Goal: Check status: Check status

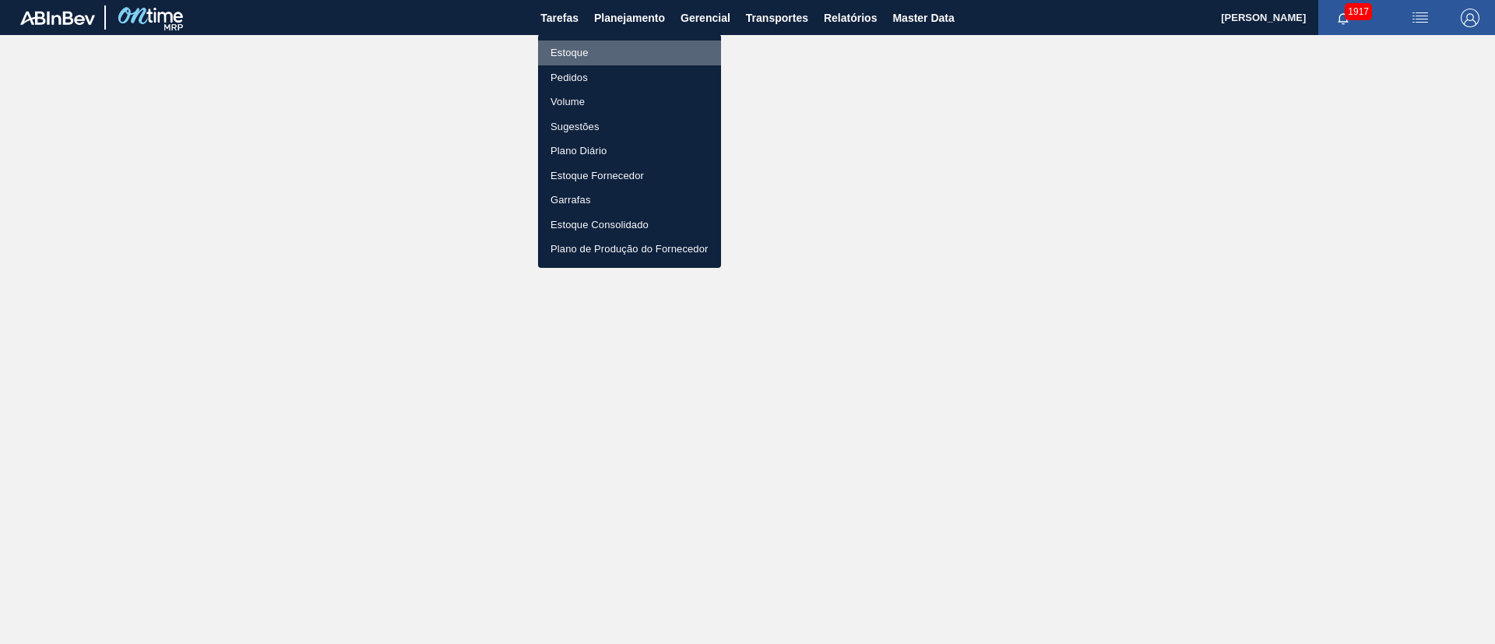
click at [569, 51] on li "Estoque" at bounding box center [629, 52] width 183 height 25
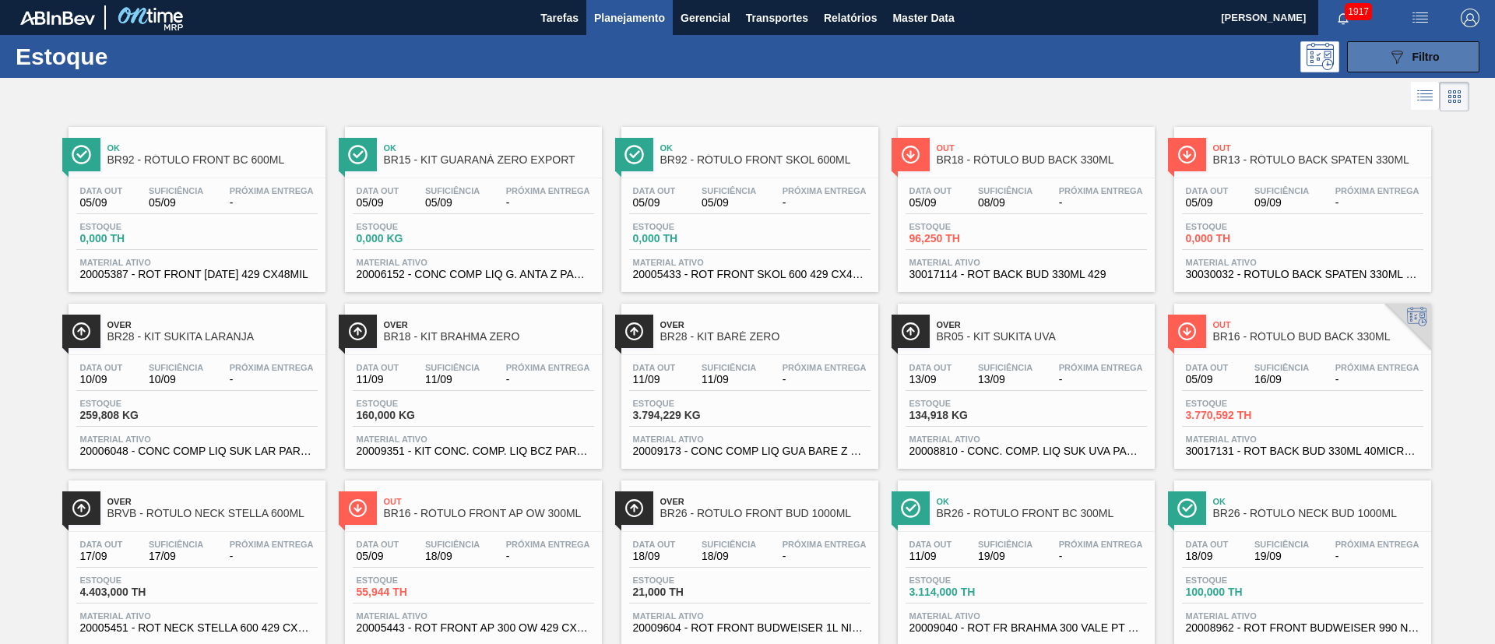
click at [1401, 62] on icon "089F7B8B-B2A5-4AFE-B5C0-19BA573D28AC" at bounding box center [1397, 57] width 19 height 19
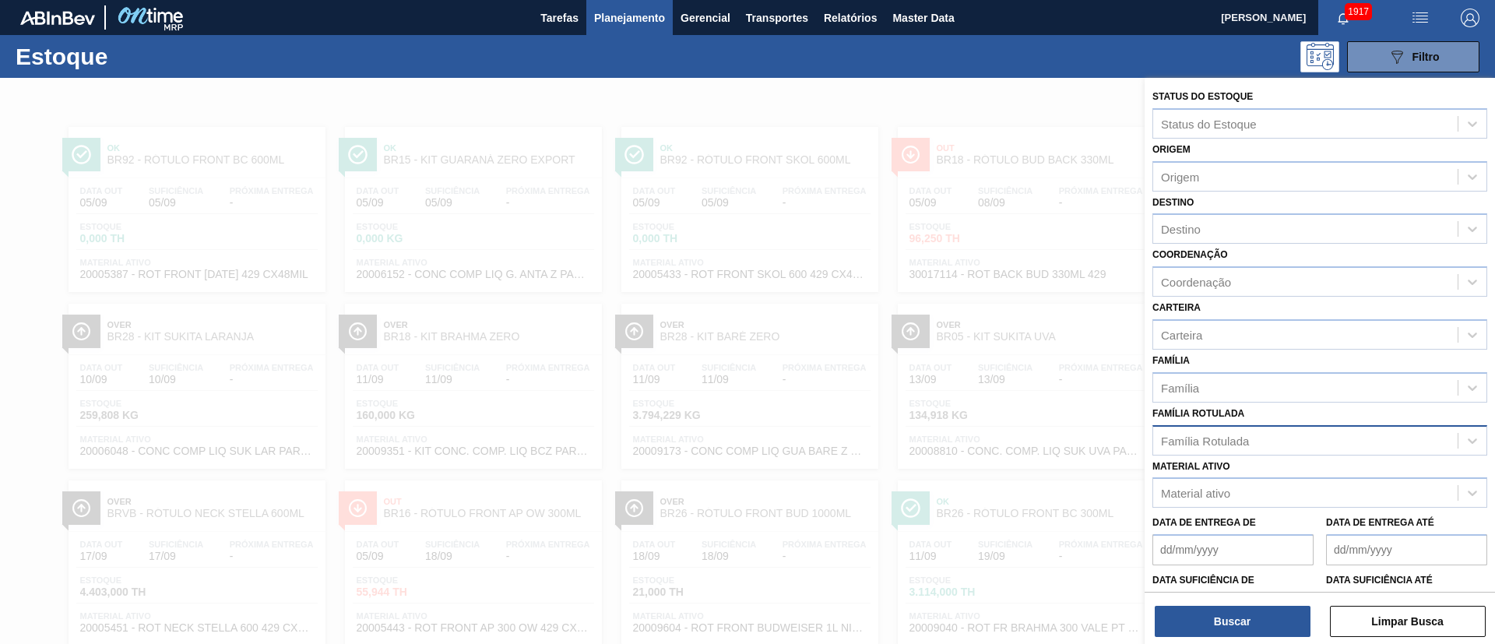
click at [1220, 432] on div "Família Rotulada" at bounding box center [1305, 440] width 305 height 23
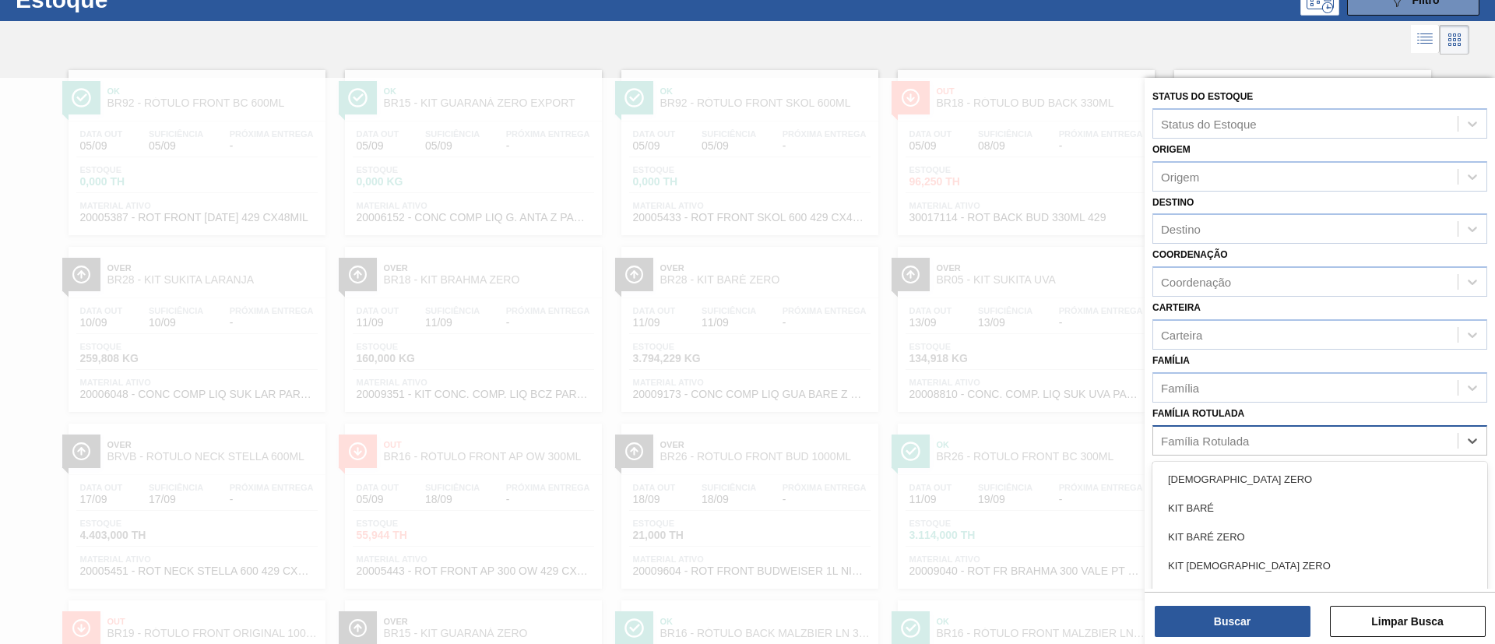
scroll to position [58, 0]
paste Rotulada "RÓTULO FRONT BC 300ML"
type Rotulada "RÓTULO FRONT BC 300ML"
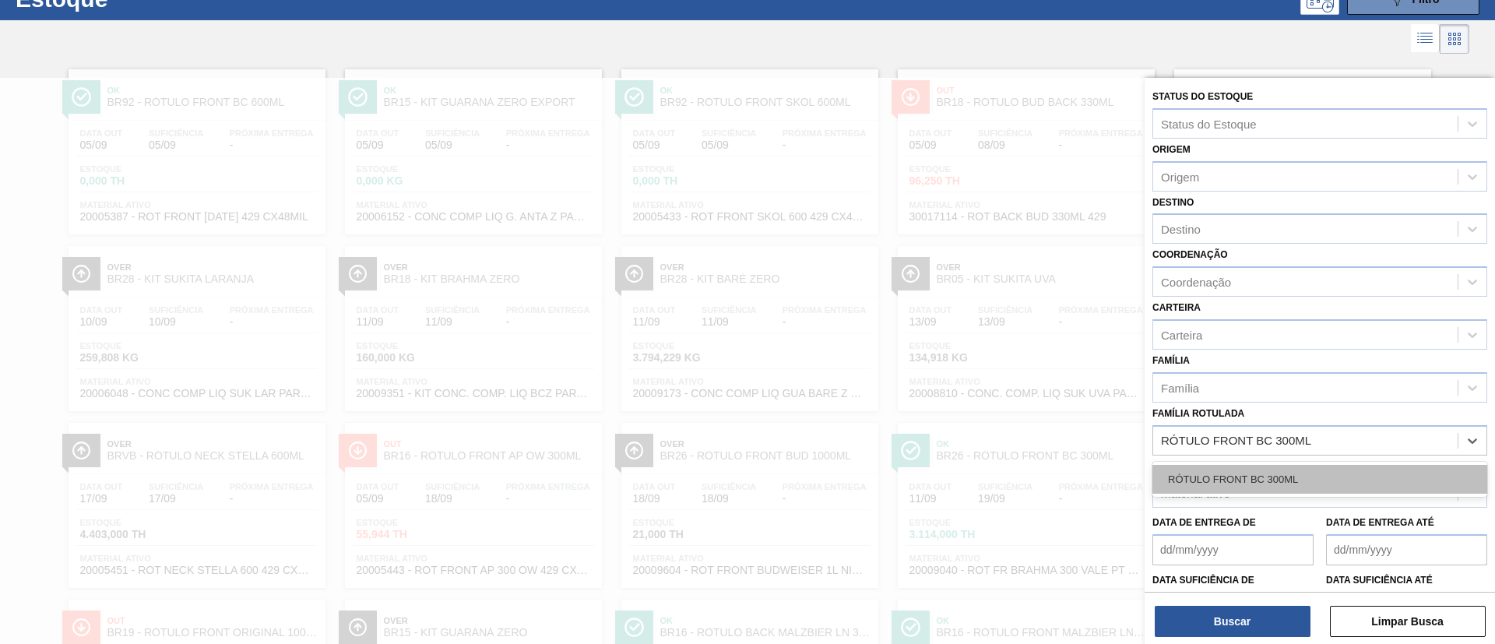
click at [1220, 469] on div "RÓTULO FRONT BC 300ML" at bounding box center [1320, 479] width 335 height 29
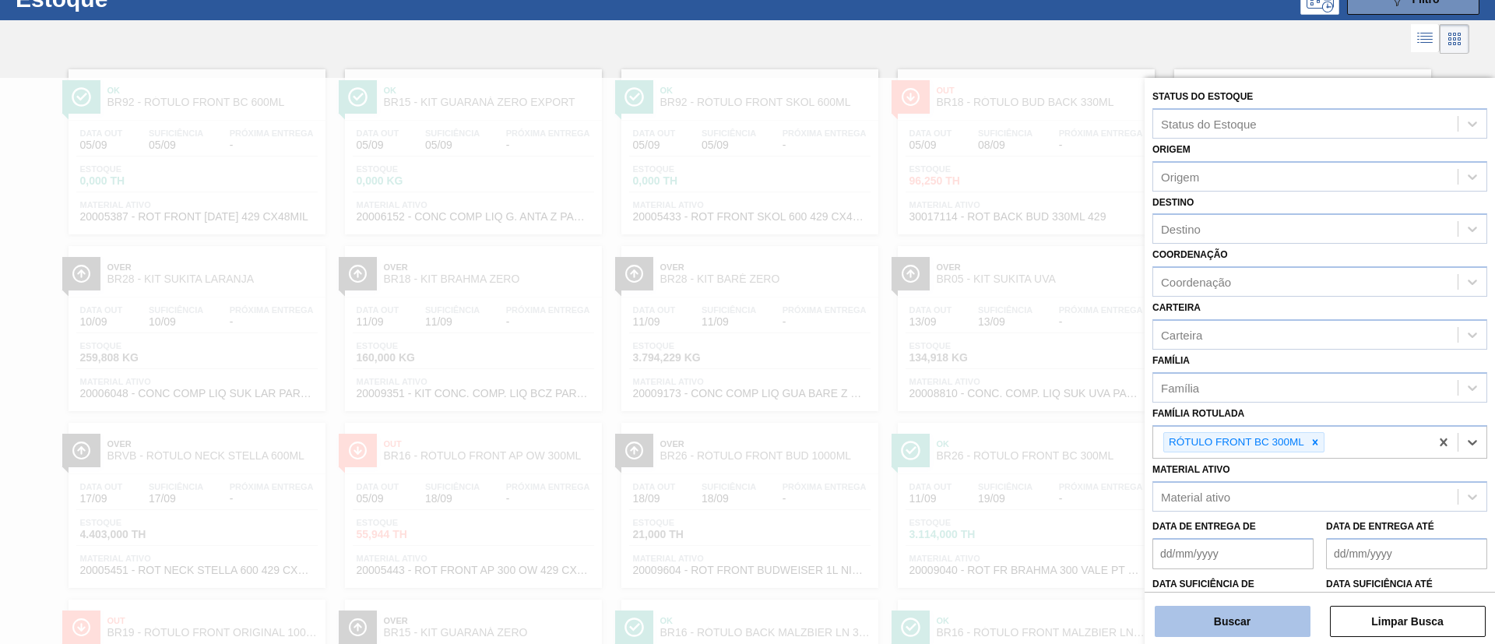
click at [1223, 613] on button "Buscar" at bounding box center [1233, 621] width 156 height 31
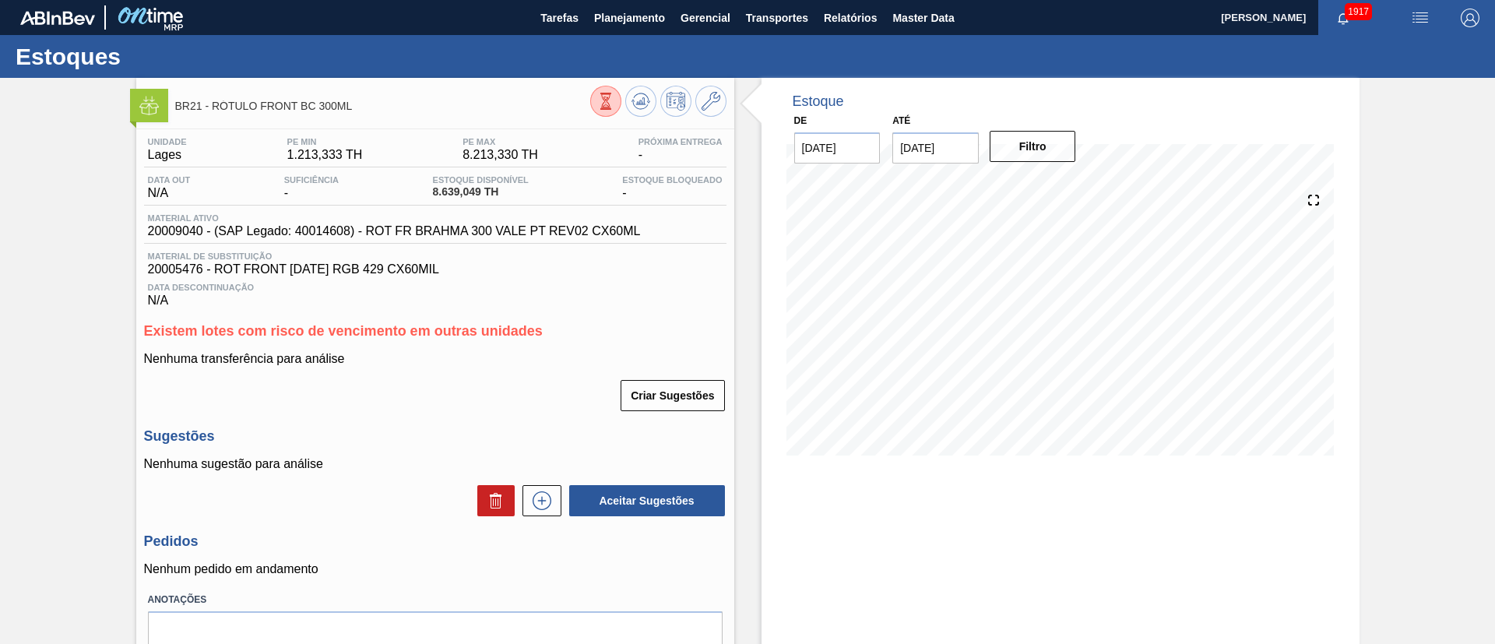
click at [597, 98] on icon at bounding box center [605, 101] width 17 height 17
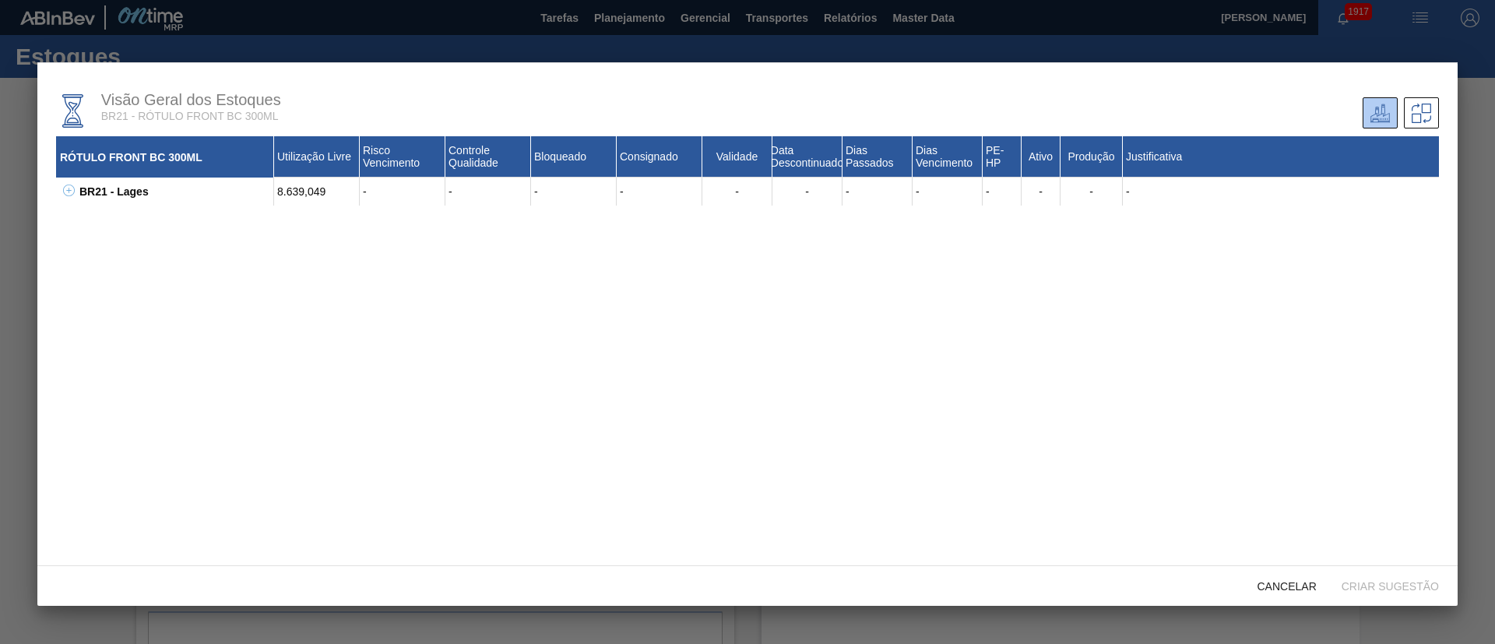
click at [67, 195] on icon at bounding box center [69, 191] width 12 height 12
click at [78, 217] on button at bounding box center [86, 220] width 16 height 16
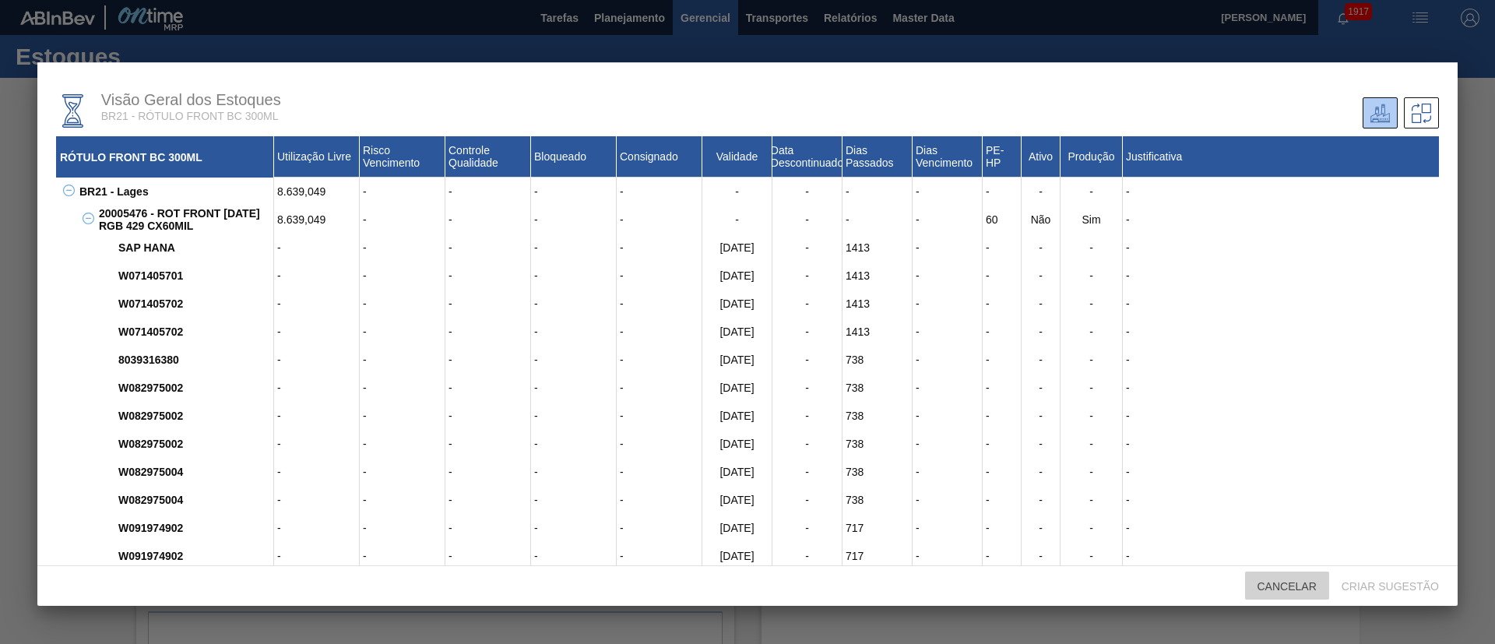
drag, startPoint x: 1286, startPoint y: 595, endPoint x: 697, endPoint y: 9, distance: 830.5
click at [1285, 593] on div "Cancelar" at bounding box center [1287, 586] width 84 height 29
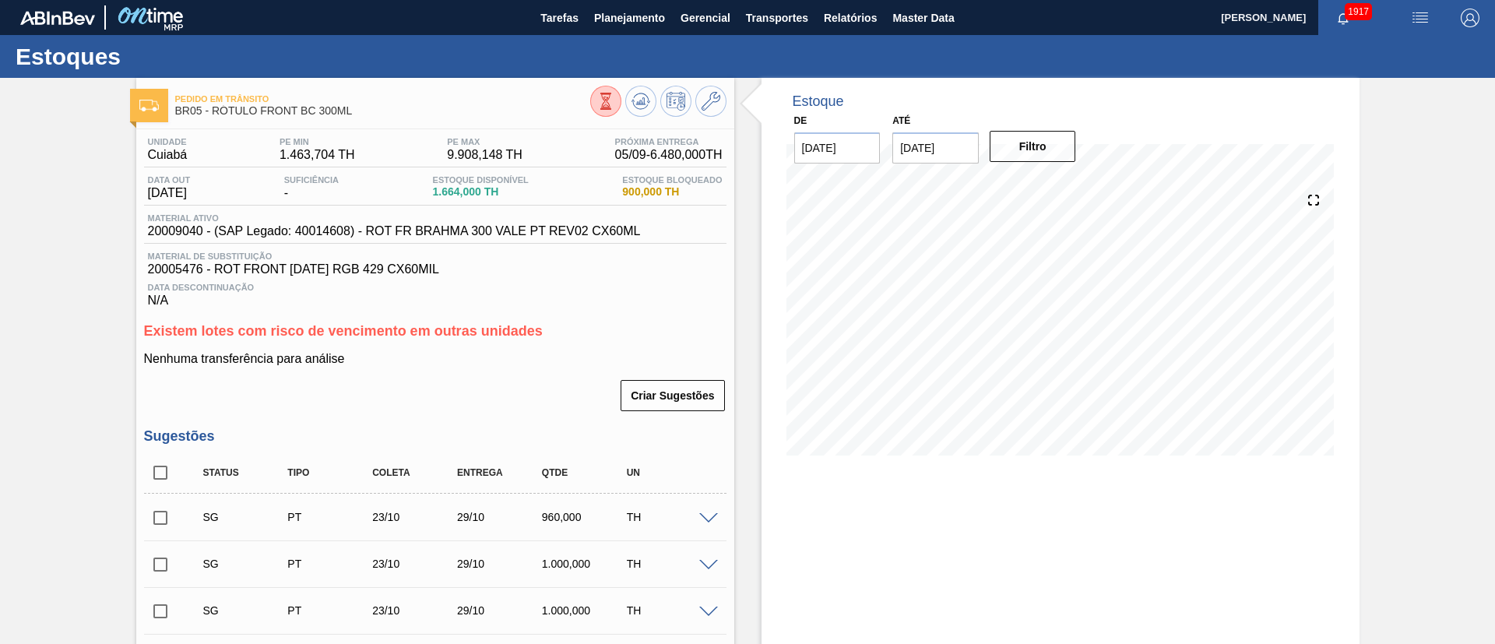
click at [597, 107] on icon at bounding box center [605, 101] width 17 height 17
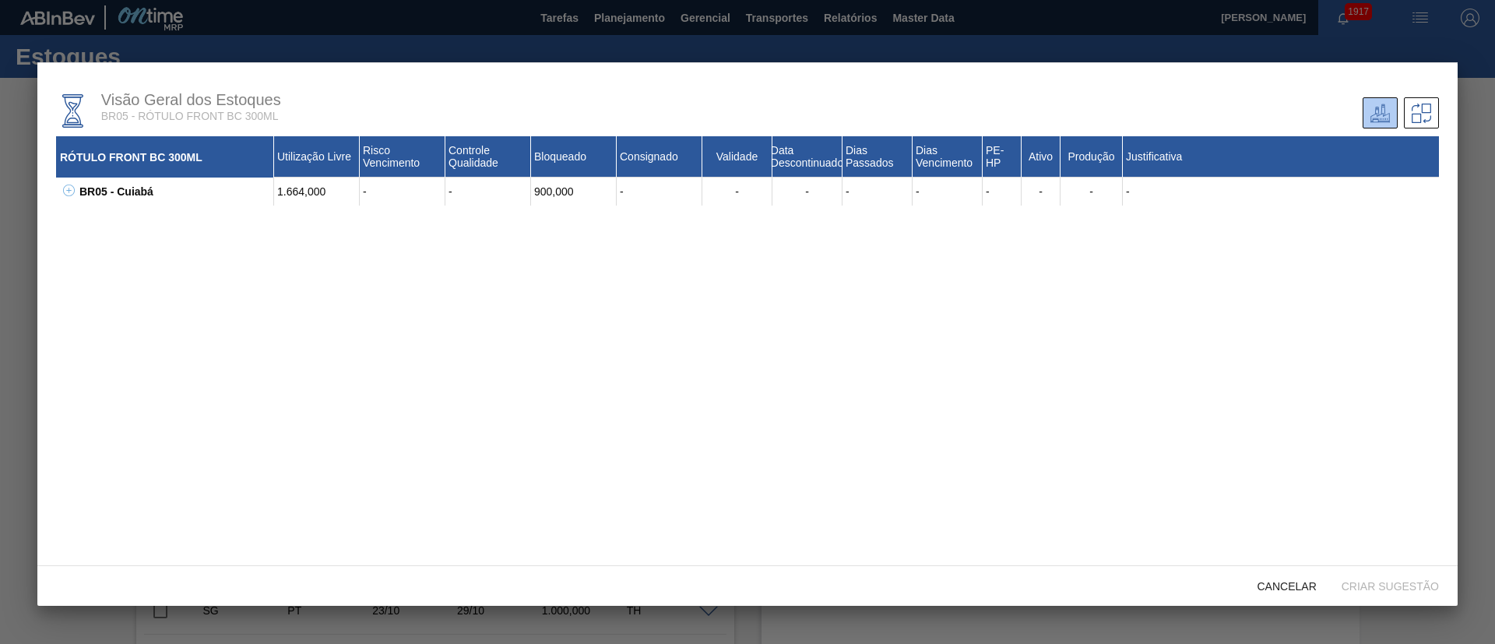
click at [70, 193] on icon at bounding box center [69, 191] width 12 height 12
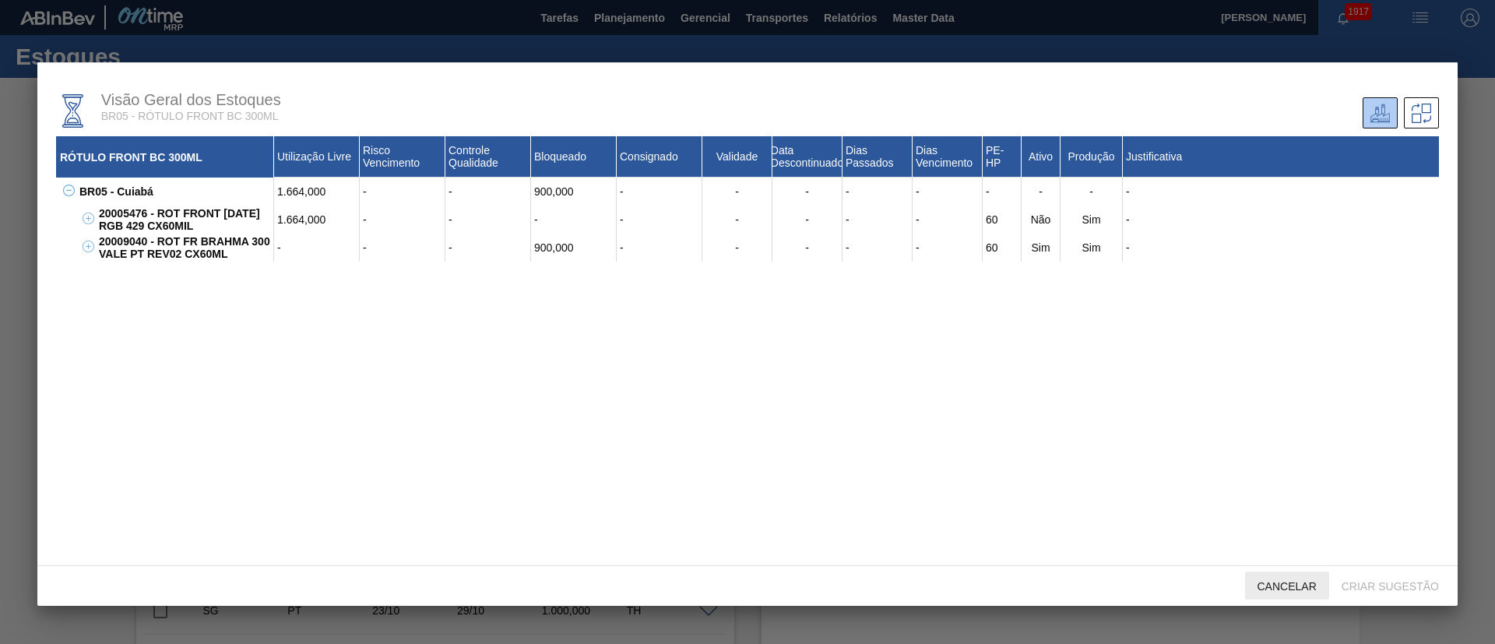
click at [1278, 583] on span "Cancelar" at bounding box center [1287, 586] width 84 height 12
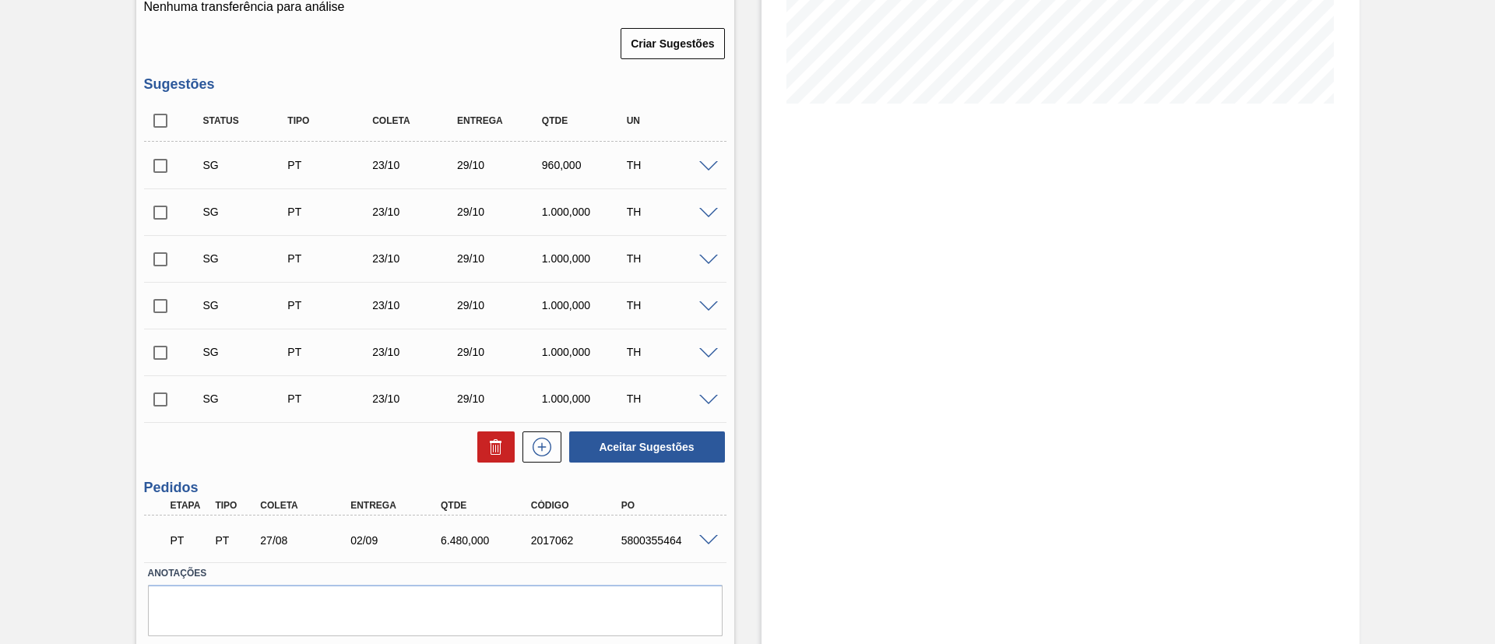
scroll to position [398, 0]
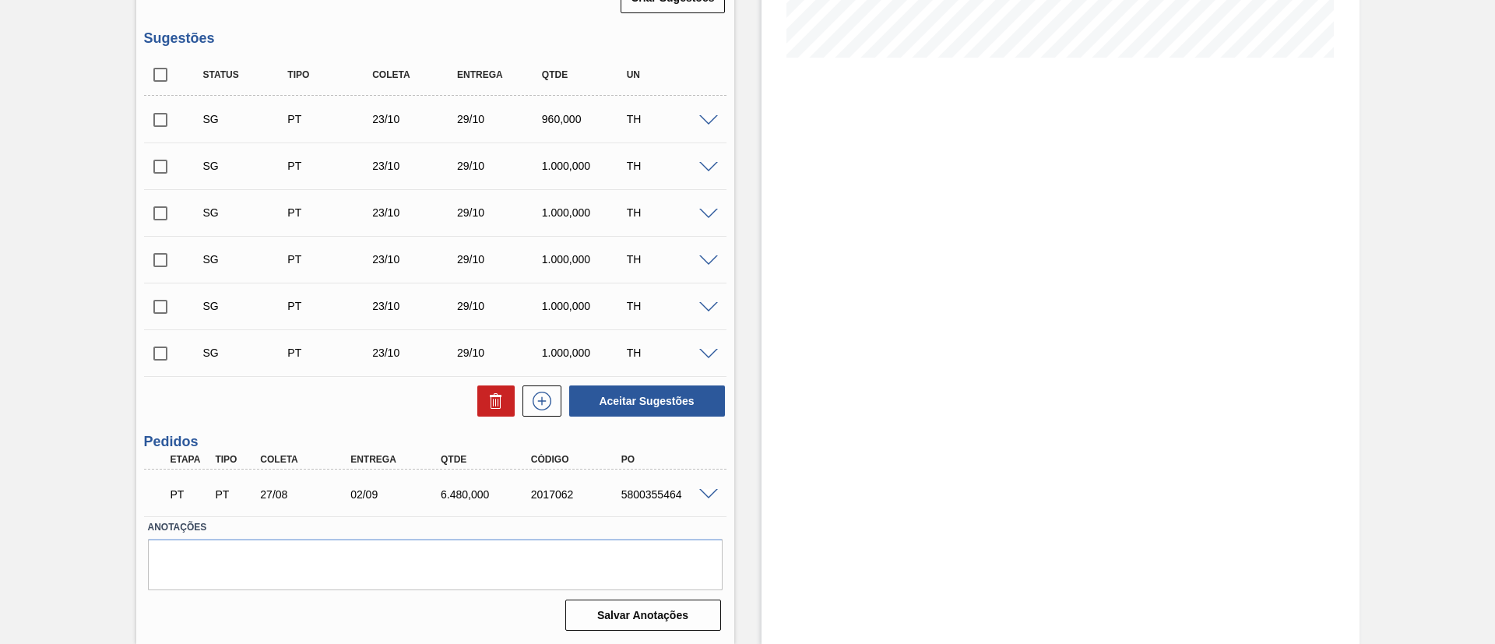
click at [715, 498] on span at bounding box center [708, 495] width 19 height 12
